Goal: Transaction & Acquisition: Purchase product/service

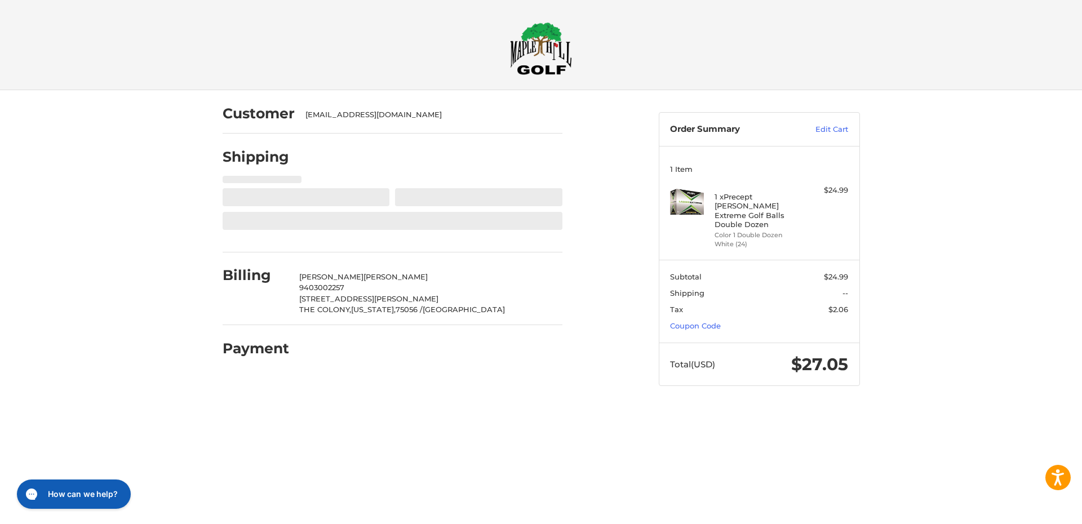
select select "**"
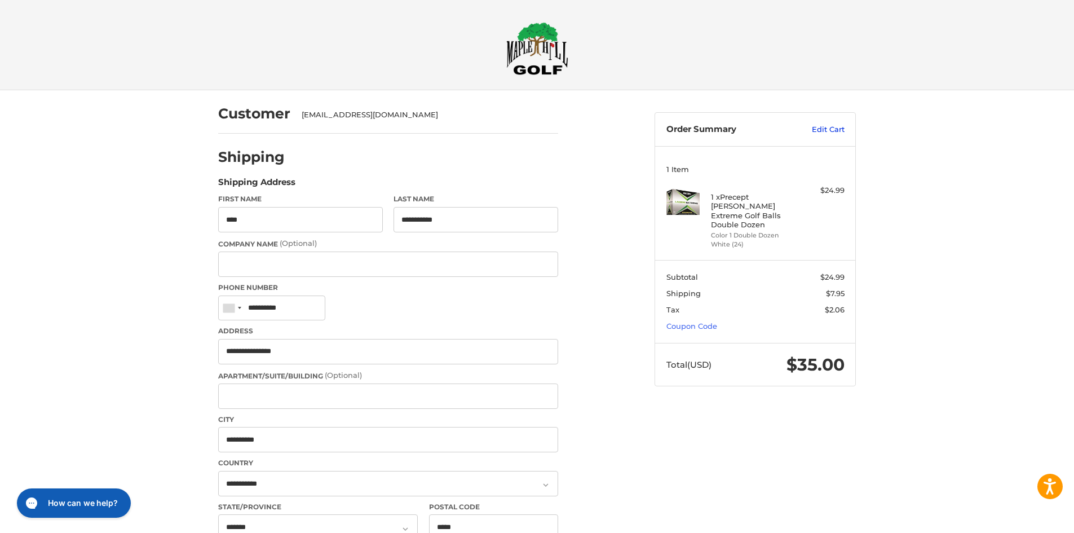
click at [829, 132] on link "Edit Cart" at bounding box center [816, 129] width 57 height 11
